Goal: Task Accomplishment & Management: Use online tool/utility

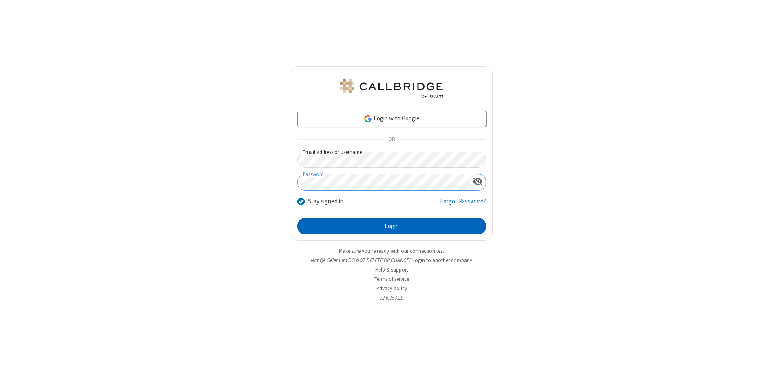
click at [392, 226] on button "Login" at bounding box center [391, 226] width 189 height 16
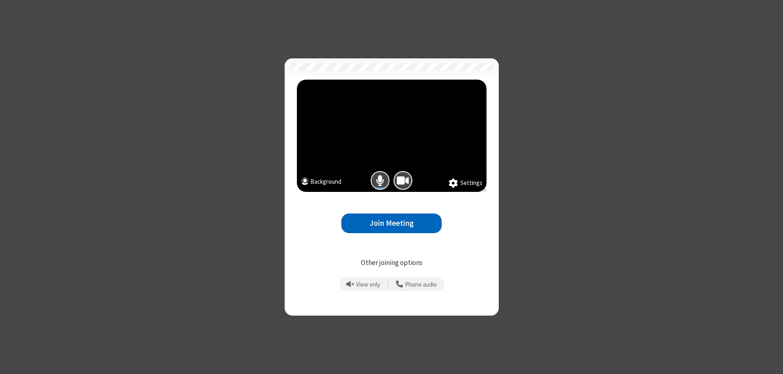
click at [392, 223] on button "Join Meeting" at bounding box center [391, 223] width 100 height 20
